Goal: Task Accomplishment & Management: Manage account settings

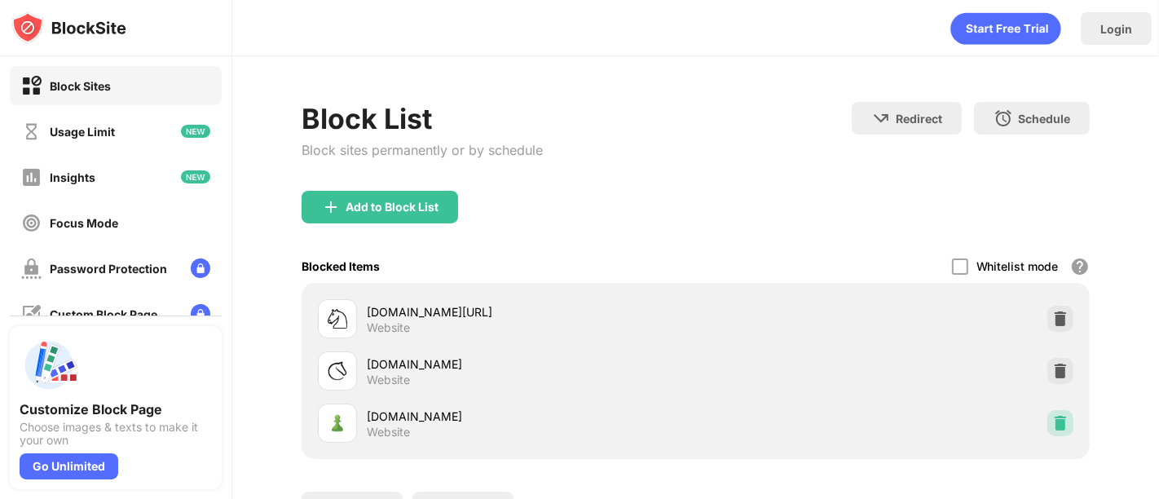
click at [1048, 421] on div at bounding box center [1061, 423] width 26 height 26
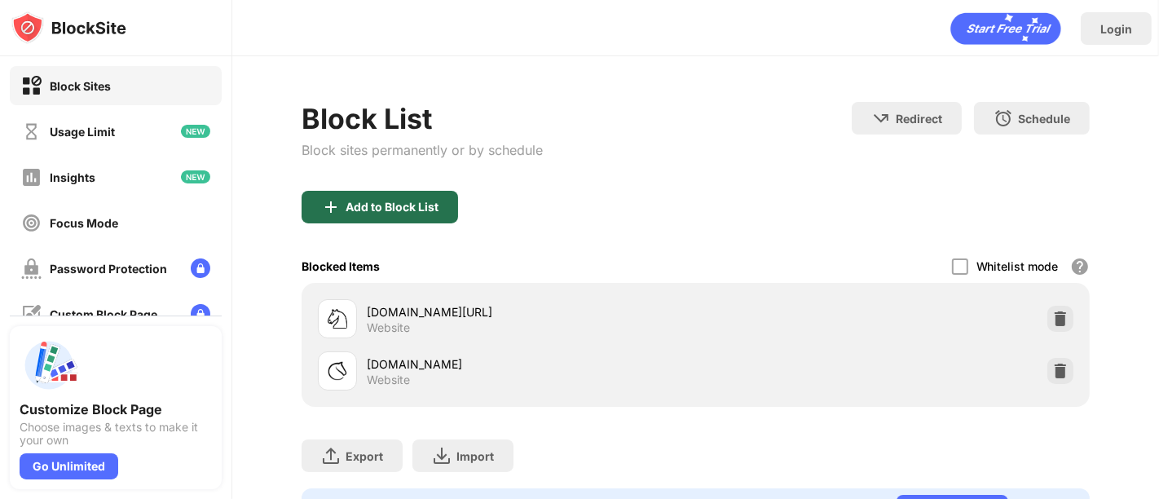
click at [412, 196] on div "Add to Block List" at bounding box center [380, 207] width 157 height 33
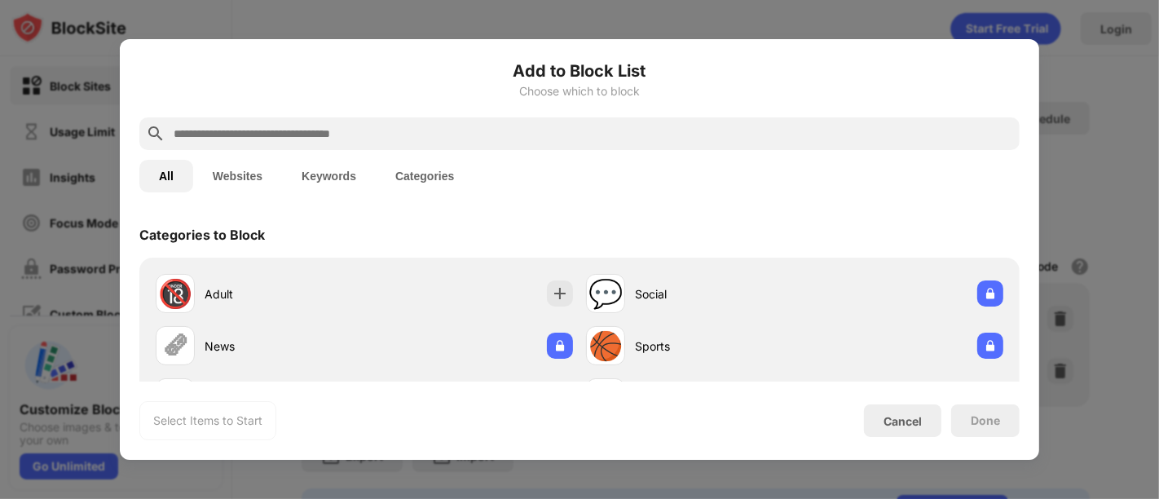
click at [399, 140] on input "text" at bounding box center [592, 134] width 841 height 20
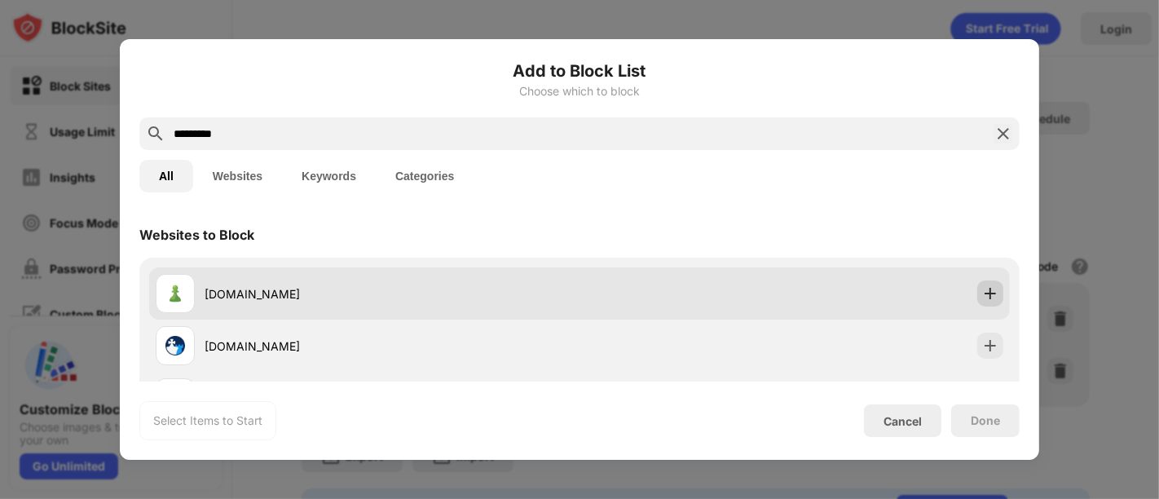
type input "*********"
click at [982, 291] on img at bounding box center [990, 293] width 16 height 16
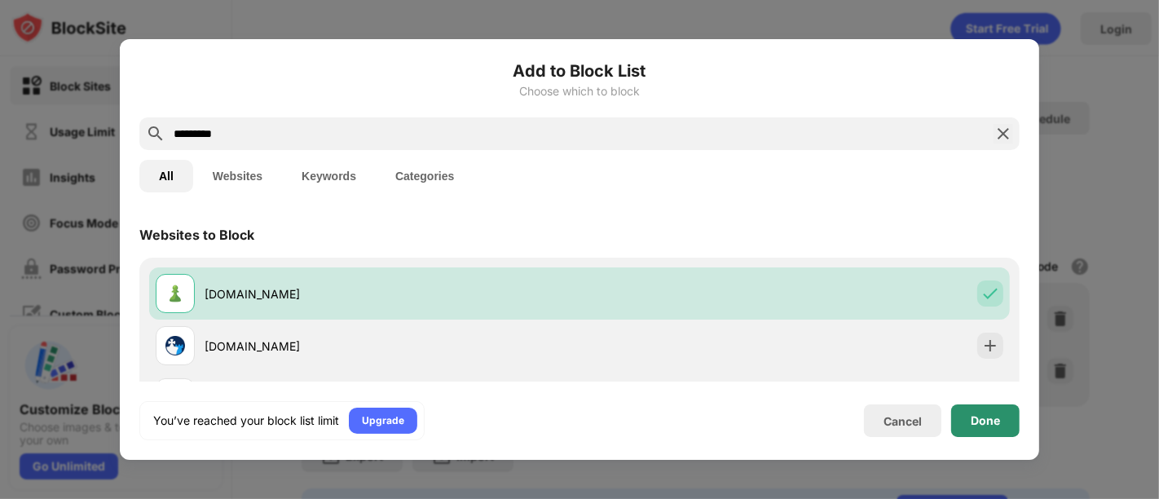
click at [1001, 415] on div "Done" at bounding box center [985, 420] width 68 height 33
